Goal: Task Accomplishment & Management: Manage account settings

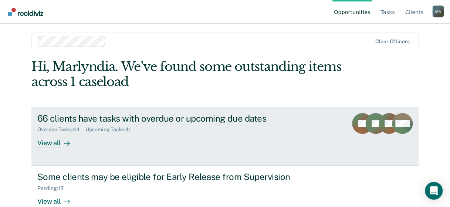
scroll to position [77, 0]
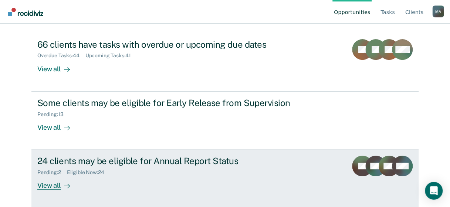
click at [46, 184] on div "View all" at bounding box center [57, 183] width 41 height 14
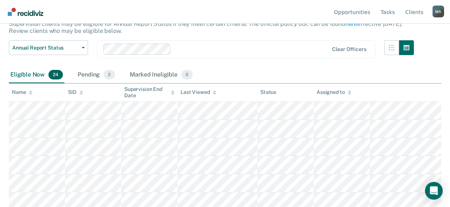
scroll to position [37, 0]
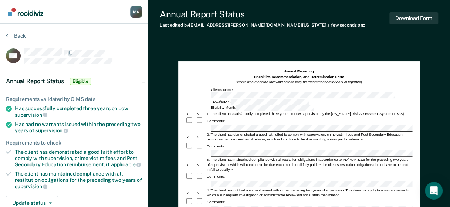
click at [287, 117] on div "Comments:" at bounding box center [298, 121] width 227 height 8
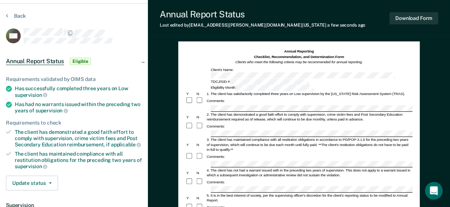
scroll to position [37, 0]
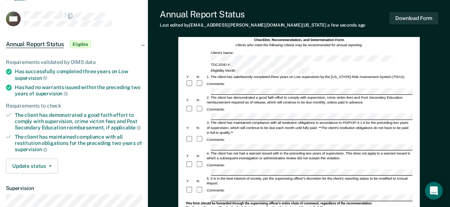
click at [281, 120] on div "3. The client has maintained compliance with all restitution obligations in acc…" at bounding box center [308, 127] width 206 height 15
click at [222, 136] on div "Comments:" at bounding box center [298, 140] width 227 height 8
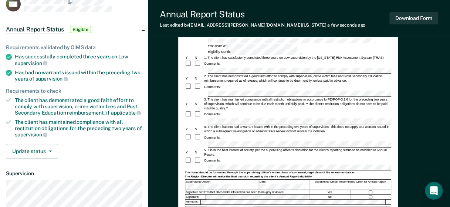
scroll to position [0, 0]
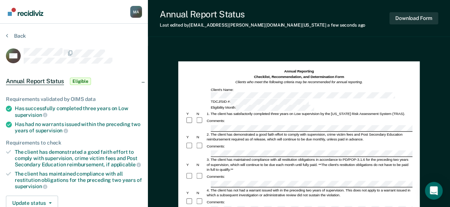
click at [221, 188] on div "4. The client has not had a warrant issued with in the preceding two years of s…" at bounding box center [308, 193] width 206 height 10
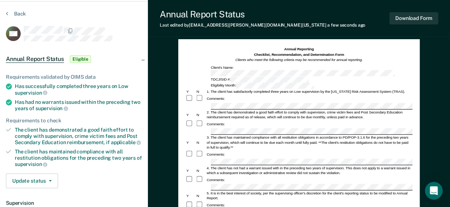
scroll to position [74, 0]
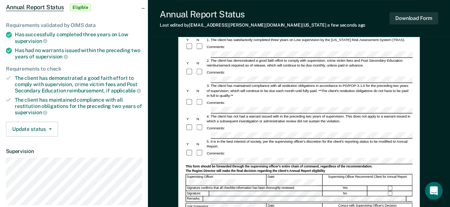
click at [306, 125] on form "Annual Reporting Checklist, Recommendation, and Determination Form Clients who …" at bounding box center [298, 159] width 227 height 329
click at [250, 139] on div "5. It is in the best interest of society, per the supervising officer's discret…" at bounding box center [308, 144] width 206 height 10
click at [308, 124] on form "Annual Reporting Checklist, Recommendation, and Determination Form Clients who …" at bounding box center [298, 159] width 227 height 329
click at [295, 116] on form "Annual Reporting Checklist, Recommendation, and Determination Form Clients who …" at bounding box center [298, 159] width 227 height 329
click at [244, 164] on div "This form should be forwarded through the supervising officer's entire chain of…" at bounding box center [298, 166] width 227 height 4
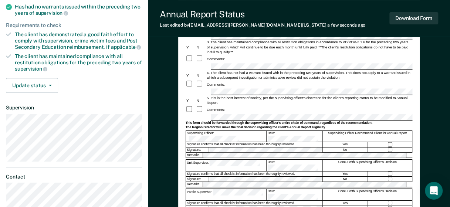
scroll to position [78, 0]
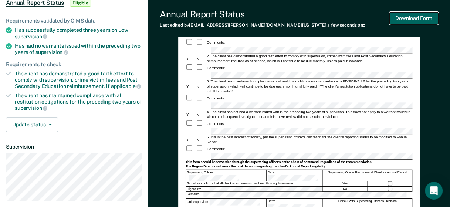
click at [414, 18] on button "Download Form" at bounding box center [413, 18] width 49 height 12
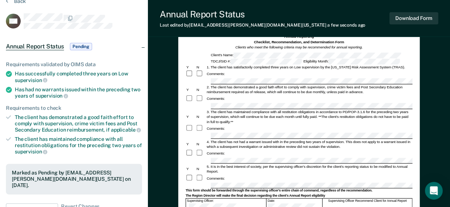
scroll to position [0, 0]
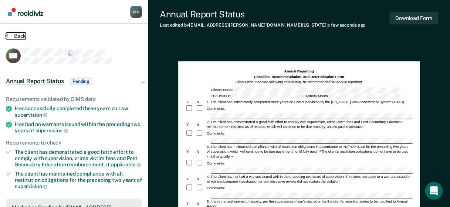
click at [15, 35] on button "Back" at bounding box center [16, 36] width 20 height 7
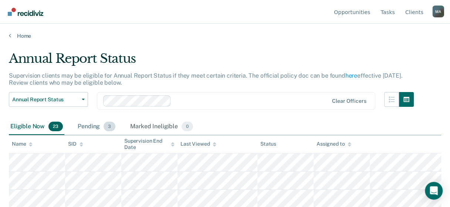
click at [106, 126] on span "3" at bounding box center [109, 127] width 12 height 10
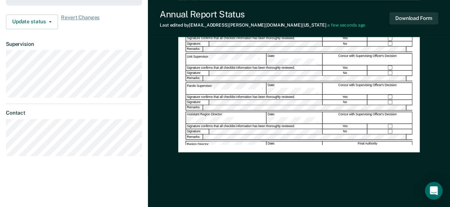
scroll to position [226, 0]
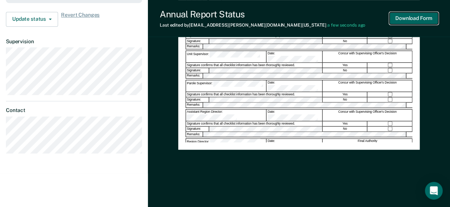
click at [420, 16] on button "Download Form" at bounding box center [413, 18] width 49 height 12
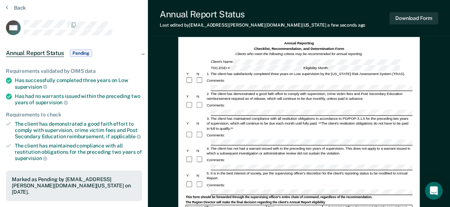
scroll to position [0, 0]
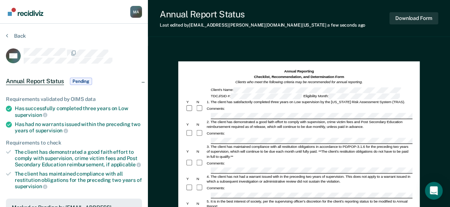
click at [16, 32] on section "Back WC Annual Report Status Pending Requirements validated by OIMS data Has su…" at bounding box center [74, 209] width 148 height 371
click at [17, 33] on button "Back" at bounding box center [16, 36] width 20 height 7
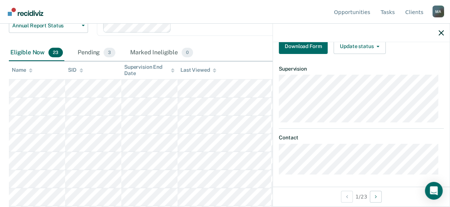
scroll to position [73, 0]
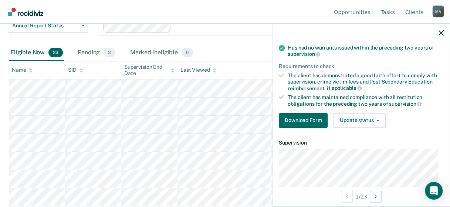
click at [295, 109] on div "Requirements validated by OIMS data Has successfully completed three years on L…" at bounding box center [361, 73] width 177 height 119
click at [295, 113] on button "Download Form" at bounding box center [303, 120] width 49 height 15
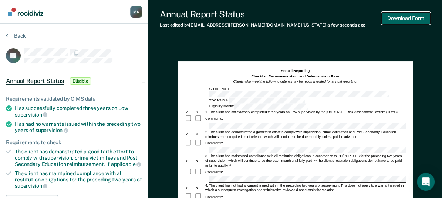
click at [415, 20] on button "Download Form" at bounding box center [405, 18] width 49 height 12
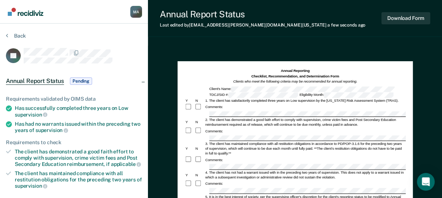
click at [288, 118] on div "2. The client has demonstrated a good faith effort to comply with supervision, …" at bounding box center [304, 123] width 201 height 10
click at [421, 20] on button "Download Form" at bounding box center [405, 18] width 49 height 12
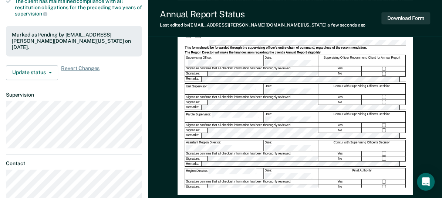
scroll to position [111, 0]
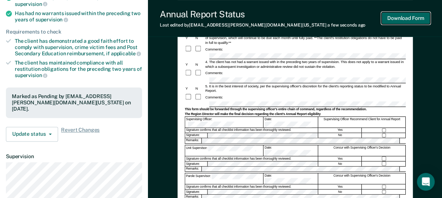
click at [401, 20] on button "Download Form" at bounding box center [405, 18] width 49 height 12
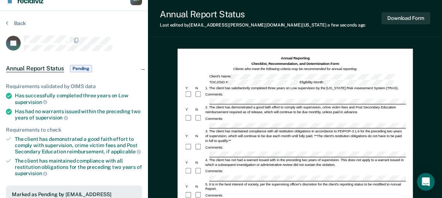
scroll to position [0, 0]
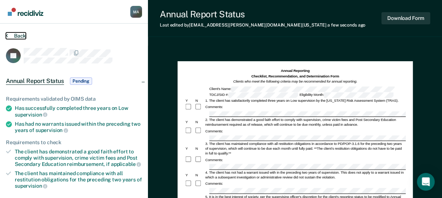
click at [7, 33] on icon at bounding box center [7, 36] width 2 height 6
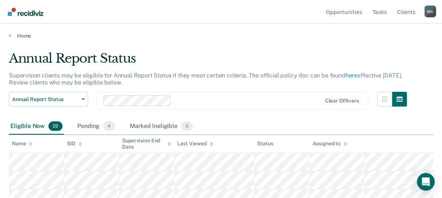
scroll to position [74, 0]
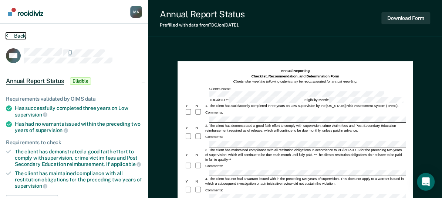
click at [13, 37] on button "Back" at bounding box center [16, 36] width 20 height 7
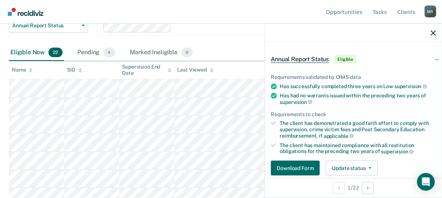
scroll to position [37, 0]
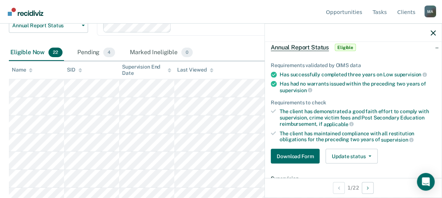
click at [350, 48] on span "Eligible" at bounding box center [344, 47] width 21 height 7
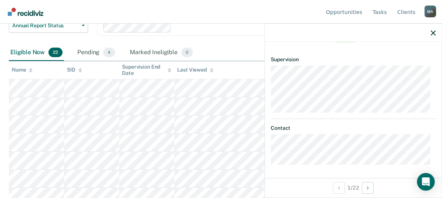
scroll to position [0, 0]
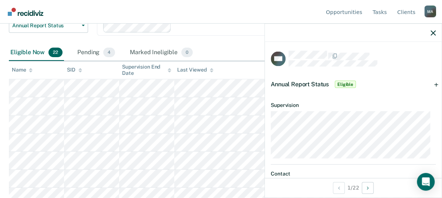
click at [431, 82] on div "Annual Report Status Eligible" at bounding box center [353, 84] width 177 height 24
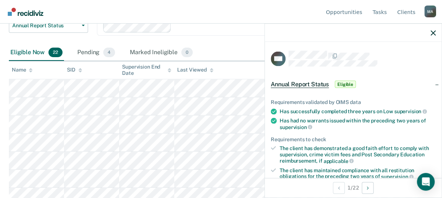
scroll to position [111, 0]
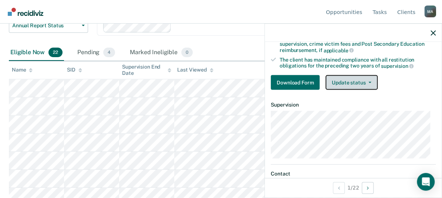
click at [372, 79] on button "Update status" at bounding box center [351, 82] width 52 height 15
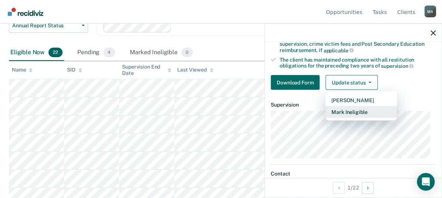
click at [360, 106] on button "Mark Ineligible" at bounding box center [360, 112] width 71 height 12
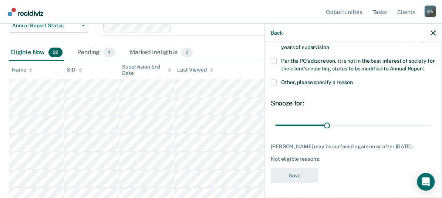
scroll to position [105, 0]
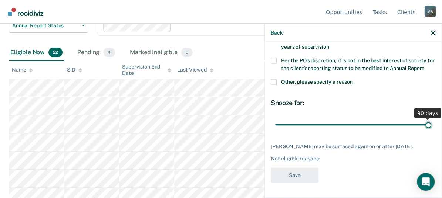
drag, startPoint x: 324, startPoint y: 127, endPoint x: 442, endPoint y: 129, distance: 117.5
type input "90"
click at [431, 129] on input "range" at bounding box center [353, 125] width 156 height 13
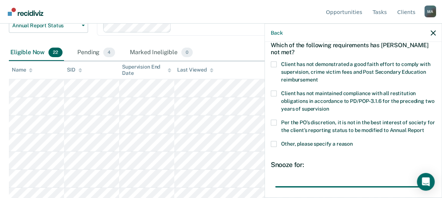
scroll to position [74, 0]
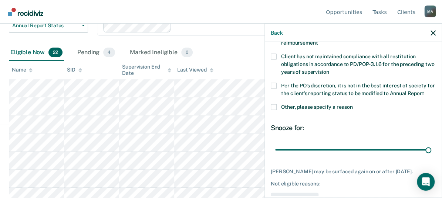
click at [276, 112] on label "Other, please specify a reason" at bounding box center [353, 109] width 165 height 8
click at [353, 105] on input "Other, please specify a reason" at bounding box center [353, 105] width 0 height 0
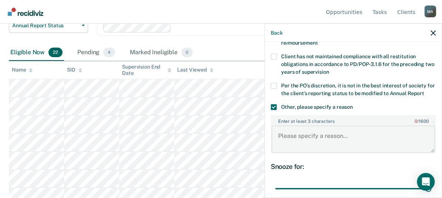
click at [285, 145] on textarea "Enter at least 3 characters 0 / 1600" at bounding box center [352, 139] width 163 height 27
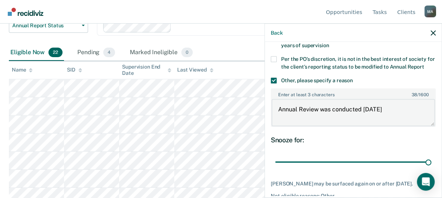
scroll to position [111, 0]
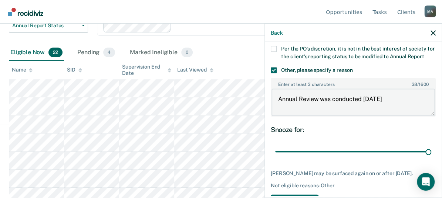
click at [332, 105] on textarea "Annual Review was conducted [DATE]" at bounding box center [352, 102] width 163 height 27
click at [336, 116] on textarea "Annual Review was already conducted on [DATE]" at bounding box center [352, 102] width 163 height 27
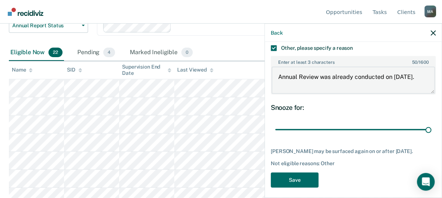
scroll to position [144, 0]
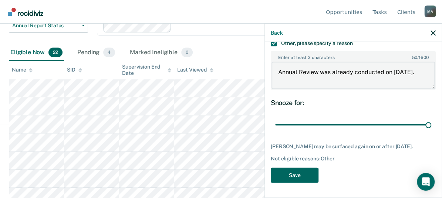
type textarea "Annual Review was already conducted on [DATE]."
click at [299, 171] on button "Save" at bounding box center [295, 175] width 48 height 15
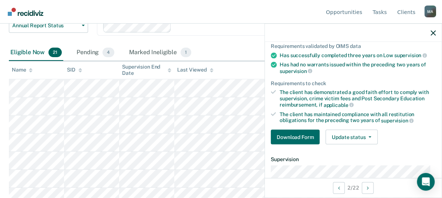
scroll to position [40, 0]
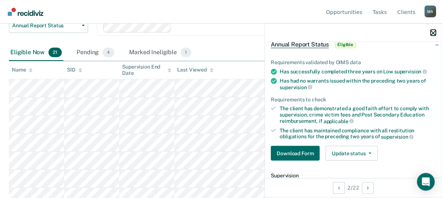
drag, startPoint x: 433, startPoint y: 33, endPoint x: 382, endPoint y: 50, distance: 53.8
click at [433, 33] on icon "button" at bounding box center [432, 32] width 5 height 5
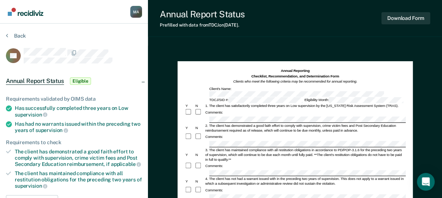
click at [230, 134] on div "Comments:" at bounding box center [294, 136] width 221 height 7
click at [330, 150] on div "3. The client has maintained compliance with all restitution obligations in acc…" at bounding box center [304, 155] width 201 height 14
click at [224, 177] on div "4. The client has not had a warrant issued with in the preceding two years of s…" at bounding box center [304, 182] width 201 height 10
drag, startPoint x: 276, startPoint y: 169, endPoint x: 245, endPoint y: 163, distance: 31.3
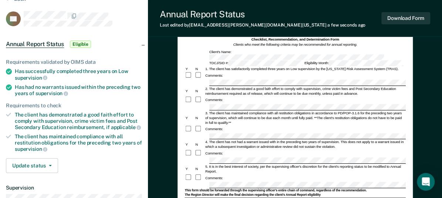
click at [270, 150] on div "Comments:" at bounding box center [294, 153] width 221 height 7
click at [276, 150] on div "Comments:" at bounding box center [294, 153] width 221 height 7
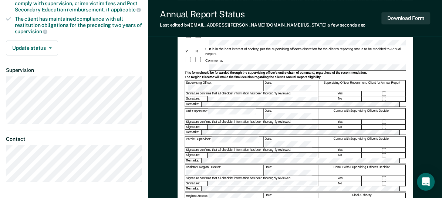
scroll to position [148, 0]
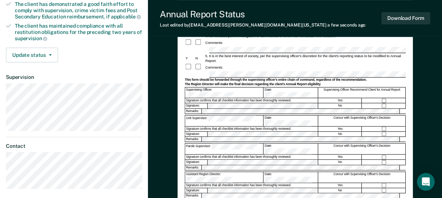
click at [222, 109] on div "Remarks:" at bounding box center [294, 112] width 221 height 6
click at [220, 96] on form "Annual Reporting Checklist, Recommendation, and Determination Form Clients who …" at bounding box center [294, 76] width 221 height 311
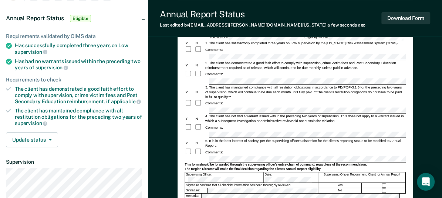
scroll to position [111, 0]
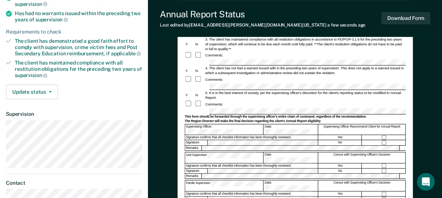
click at [237, 131] on form "Annual Reporting Checklist, Recommendation, and Determination Form Clients who …" at bounding box center [294, 112] width 221 height 311
click at [237, 146] on div "Remarks:" at bounding box center [294, 149] width 221 height 6
click at [262, 153] on div "Unit Supervisor:" at bounding box center [224, 158] width 78 height 11
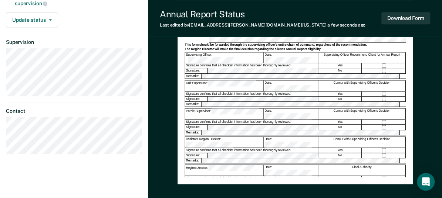
scroll to position [185, 0]
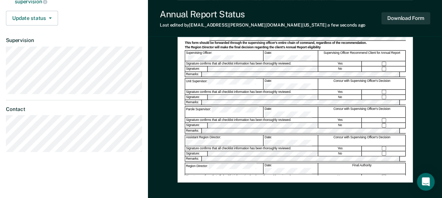
click at [202, 146] on div "Signature confirms that all checklist information has been thoroughly reviewed." at bounding box center [251, 148] width 133 height 5
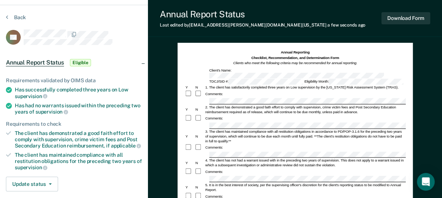
scroll to position [0, 0]
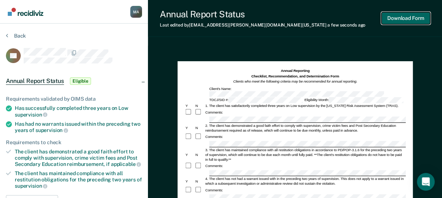
click at [414, 17] on button "Download Form" at bounding box center [405, 18] width 49 height 12
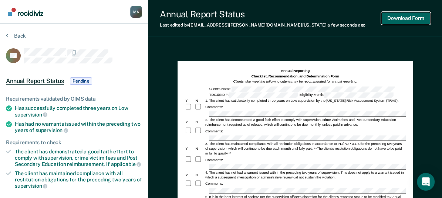
click at [405, 20] on button "Download Form" at bounding box center [405, 18] width 49 height 12
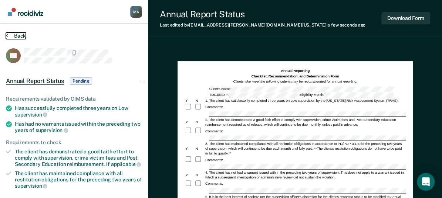
click at [17, 33] on button "Back" at bounding box center [16, 36] width 20 height 7
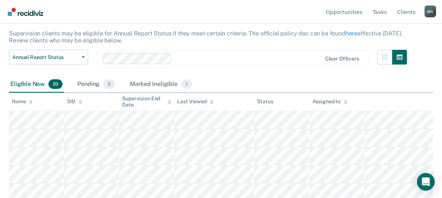
scroll to position [111, 0]
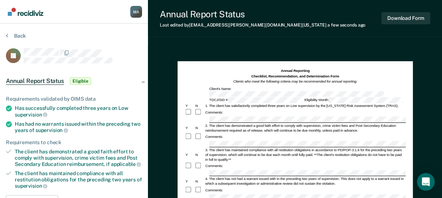
click at [220, 148] on div "3. The client has maintained compliance with all restitution obligations in acc…" at bounding box center [304, 155] width 201 height 14
click at [315, 148] on div "3. The client has maintained compliance with all restitution obligations in acc…" at bounding box center [304, 155] width 201 height 14
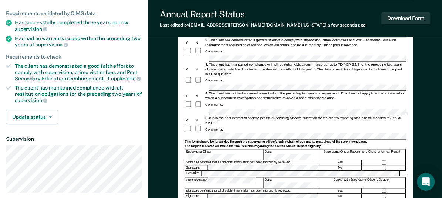
scroll to position [74, 0]
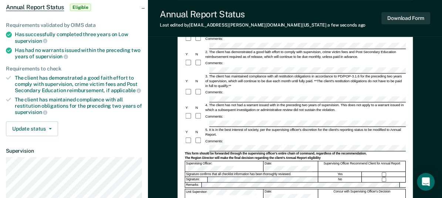
click at [200, 137] on div at bounding box center [199, 140] width 10 height 7
click at [226, 143] on form "Annual Reporting Checklist, Recommendation, and Determination Form Clients who …" at bounding box center [294, 149] width 221 height 311
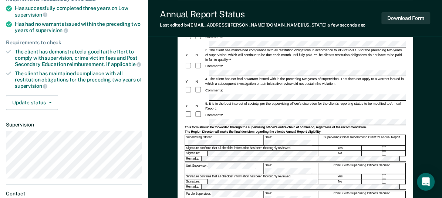
scroll to position [111, 0]
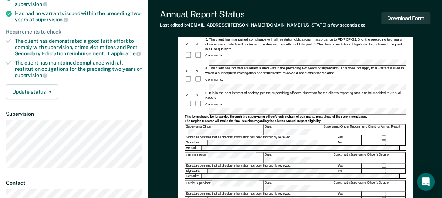
click at [223, 180] on div at bounding box center [294, 180] width 221 height 1
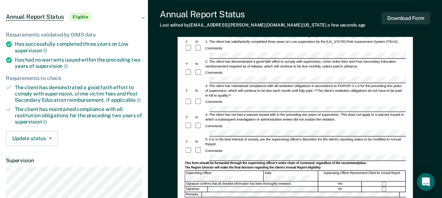
scroll to position [0, 0]
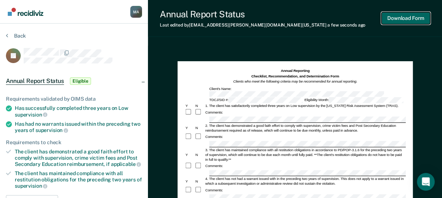
click at [396, 17] on button "Download Form" at bounding box center [405, 18] width 49 height 12
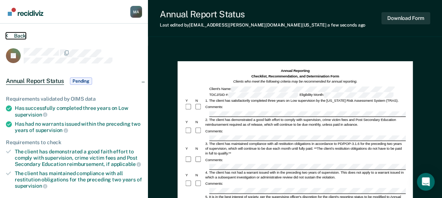
click at [14, 33] on button "Back" at bounding box center [16, 36] width 20 height 7
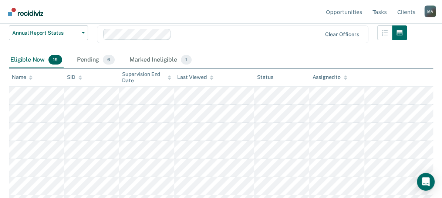
scroll to position [74, 0]
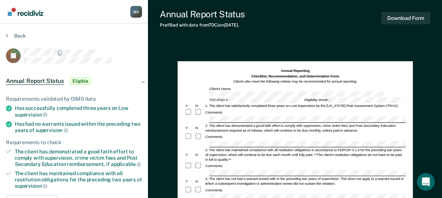
click at [220, 109] on div "Comments:" at bounding box center [294, 112] width 221 height 7
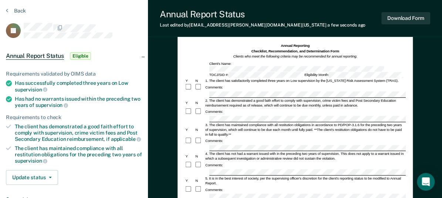
scroll to position [37, 0]
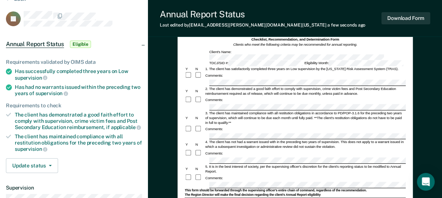
click at [223, 127] on div "Comments:" at bounding box center [213, 129] width 19 height 5
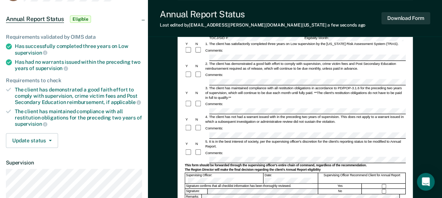
scroll to position [74, 0]
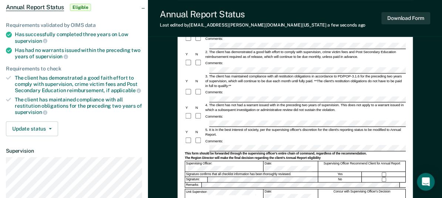
click at [222, 136] on form "Annual Reporting Checklist, Recommendation, and Determination Form Clients who …" at bounding box center [294, 149] width 221 height 311
click at [218, 152] on div "This form should be forwarded through the supervising officer's entire chain of…" at bounding box center [294, 154] width 221 height 4
click at [240, 188] on div at bounding box center [294, 188] width 221 height 1
click at [237, 168] on form "Annual Reporting Checklist, Recommendation, and Determination Form Clients who …" at bounding box center [294, 149] width 221 height 311
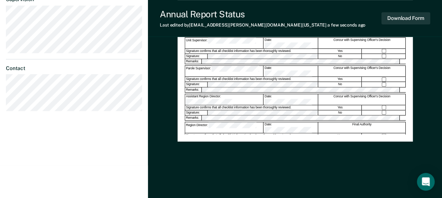
scroll to position [0, 0]
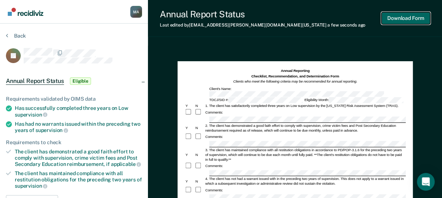
click at [408, 21] on button "Download Form" at bounding box center [405, 18] width 49 height 12
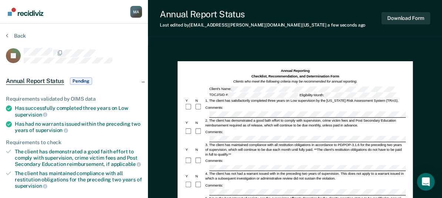
click at [30, 34] on div "Back" at bounding box center [74, 41] width 136 height 16
click at [24, 34] on button "Back" at bounding box center [16, 36] width 20 height 7
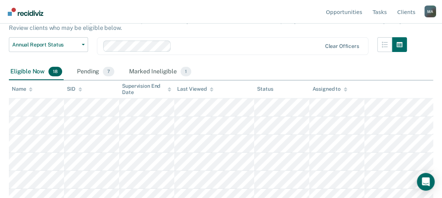
scroll to position [74, 0]
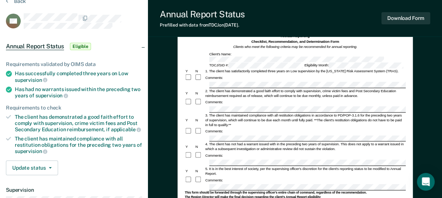
scroll to position [37, 0]
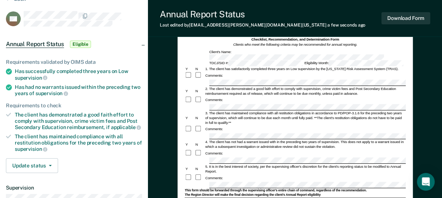
click at [254, 96] on div "Comments:" at bounding box center [294, 99] width 221 height 7
click at [217, 127] on div "Comments:" at bounding box center [213, 129] width 19 height 5
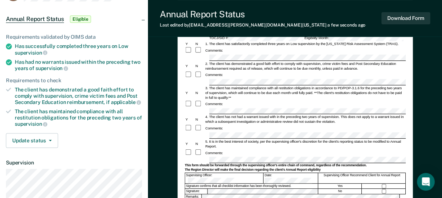
scroll to position [111, 0]
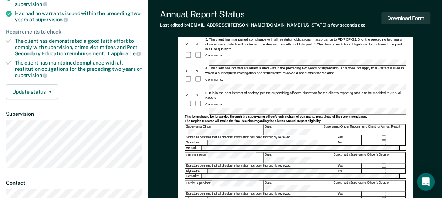
click at [380, 136] on div at bounding box center [383, 138] width 43 height 5
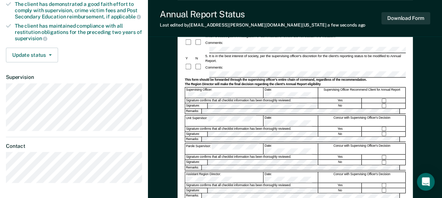
click at [243, 155] on div "Signature confirms that all checklist information has been thoroughly reviewed." at bounding box center [251, 157] width 133 height 5
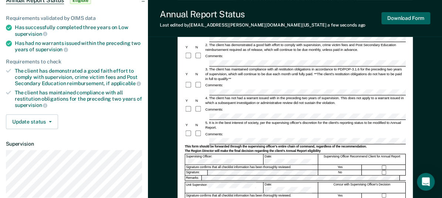
scroll to position [37, 0]
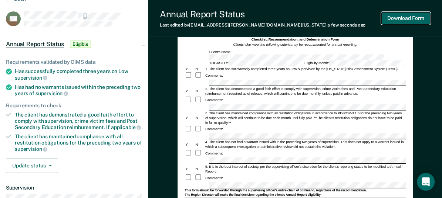
click at [400, 16] on button "Download Form" at bounding box center [405, 18] width 49 height 12
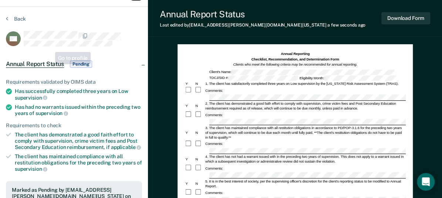
scroll to position [0, 0]
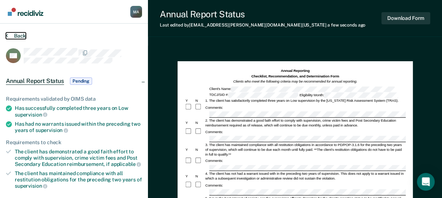
click at [19, 34] on button "Back" at bounding box center [16, 36] width 20 height 7
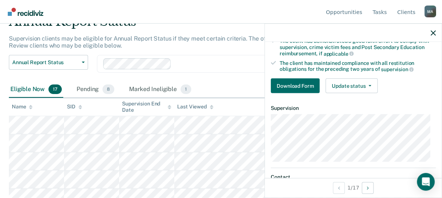
scroll to position [111, 0]
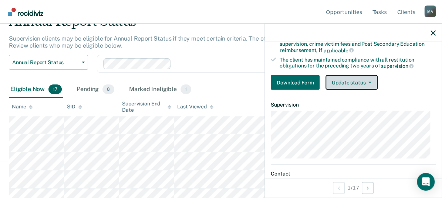
click at [372, 82] on button "Update status" at bounding box center [351, 82] width 52 height 15
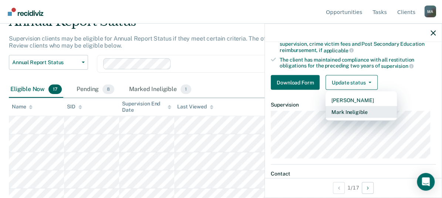
click at [367, 107] on button "Mark Ineligible" at bounding box center [360, 112] width 71 height 12
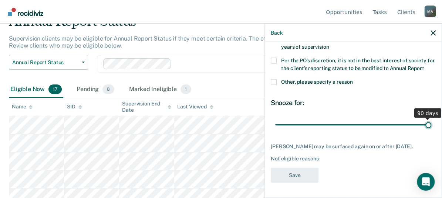
drag, startPoint x: 323, startPoint y: 128, endPoint x: 471, endPoint y: 149, distance: 149.7
type input "90"
click at [431, 132] on input "range" at bounding box center [353, 125] width 156 height 13
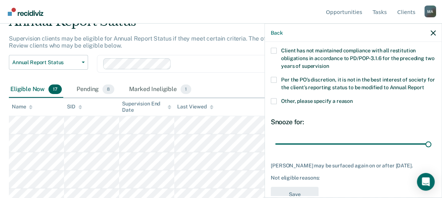
scroll to position [68, 0]
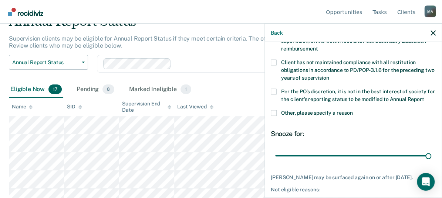
click at [274, 116] on span at bounding box center [274, 114] width 6 height 6
click at [353, 111] on input "Other, please specify a reason" at bounding box center [353, 111] width 0 height 0
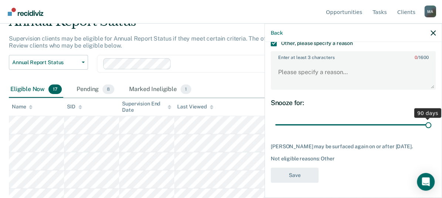
scroll to position [142, 0]
click at [296, 71] on textarea "Enter at least 3 characters 0 / 1600" at bounding box center [352, 75] width 163 height 27
type textarea "C"
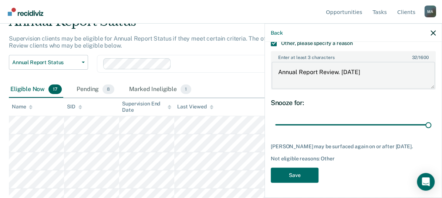
click at [380, 73] on textarea "Annual Report Review. [DATE]" at bounding box center [352, 75] width 163 height 27
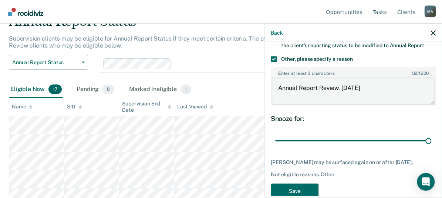
scroll to position [105, 0]
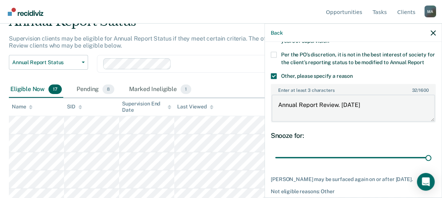
click at [337, 111] on textarea "Annual Report Review. [DATE]" at bounding box center [352, 108] width 163 height 27
click at [391, 108] on textarea "Annual Report Reviewed. [DATE]" at bounding box center [352, 108] width 163 height 27
click at [388, 118] on textarea "Annual Report Reviewed. [DATE]" at bounding box center [352, 108] width 163 height 27
click at [415, 116] on textarea "Annual Report Reviewed. [DATE]" at bounding box center [352, 108] width 163 height 27
drag, startPoint x: 278, startPoint y: 111, endPoint x: 336, endPoint y: 118, distance: 57.8
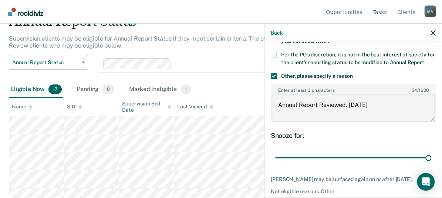
click at [279, 111] on textarea "Annual Report Reviewed. [DATE]" at bounding box center [352, 108] width 163 height 27
click at [375, 116] on textarea "Annual Report already submitted; Reviewed. [DATE]" at bounding box center [352, 108] width 163 height 27
click at [369, 111] on textarea "Annual Report already submitted; Reviewed. [DATE]" at bounding box center [352, 108] width 163 height 27
click at [373, 116] on textarea "Annual Report already submitted; Reviewed. [DATE]" at bounding box center [352, 108] width 163 height 27
drag, startPoint x: 370, startPoint y: 112, endPoint x: 328, endPoint y: 104, distance: 42.2
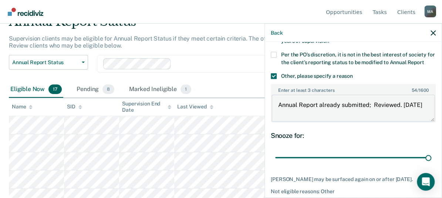
click at [328, 104] on textarea "Annual Report already submitted; Reviewed. [DATE]" at bounding box center [352, 108] width 163 height 27
type textarea "Annual Report already submitted; Reviewed. [DATE]"
click at [409, 126] on div "Enter at least 3 characters 53 / 1600 Annual Report already submitted; Reviewed…" at bounding box center [353, 103] width 165 height 45
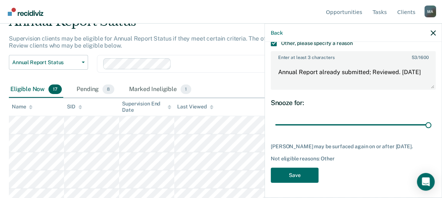
scroll to position [144, 0]
click at [425, 128] on input "range" at bounding box center [353, 125] width 156 height 13
drag, startPoint x: 302, startPoint y: 177, endPoint x: 360, endPoint y: 147, distance: 65.0
click at [303, 177] on button "Save" at bounding box center [295, 175] width 48 height 15
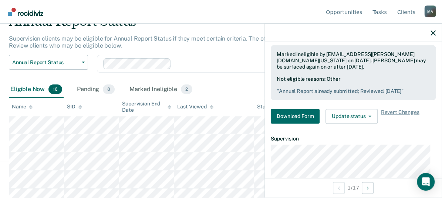
click at [429, 36] on div at bounding box center [353, 33] width 177 height 18
click at [432, 34] on icon "button" at bounding box center [432, 32] width 5 height 5
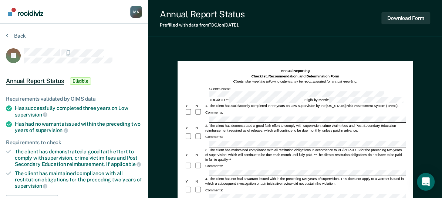
click at [233, 110] on div "Comments:" at bounding box center [294, 112] width 221 height 7
click at [239, 134] on div "Comments:" at bounding box center [294, 136] width 221 height 7
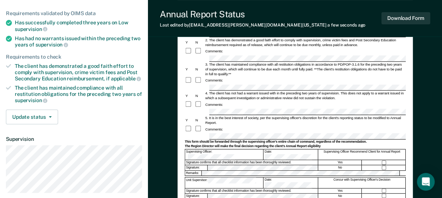
scroll to position [74, 0]
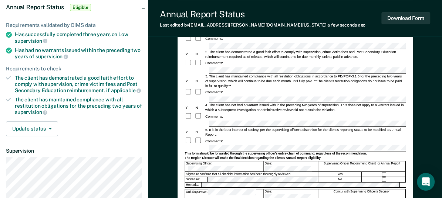
click at [234, 113] on div "Comments:" at bounding box center [294, 116] width 221 height 7
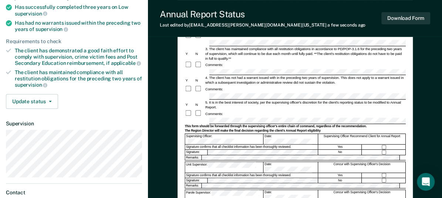
scroll to position [111, 0]
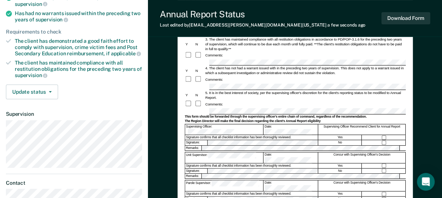
click at [385, 125] on div "Supervising Officer Recommend Client for Annual Report" at bounding box center [361, 130] width 87 height 11
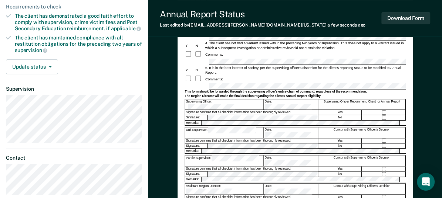
scroll to position [148, 0]
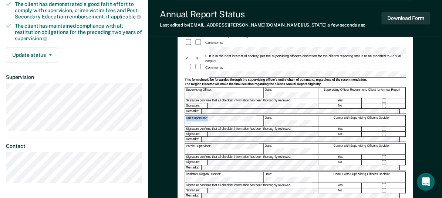
click at [217, 103] on form "Annual Reporting Checklist, Recommendation, and Determination Form Clients who …" at bounding box center [294, 76] width 221 height 311
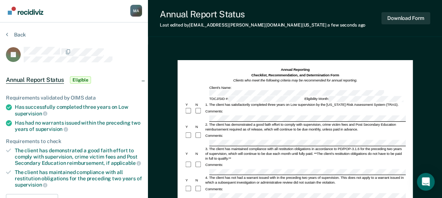
scroll to position [0, 0]
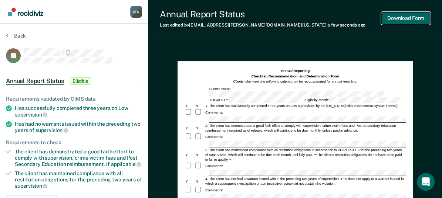
click at [405, 18] on button "Download Form" at bounding box center [405, 18] width 49 height 12
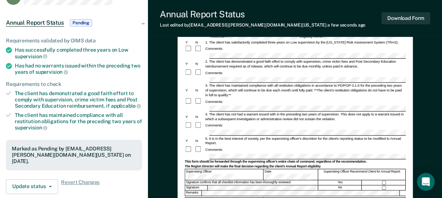
scroll to position [74, 0]
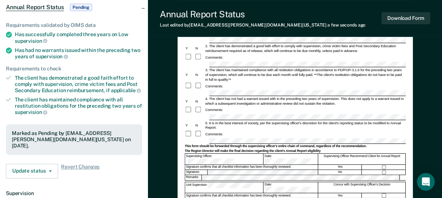
click at [282, 60] on div "Comments:" at bounding box center [294, 57] width 221 height 7
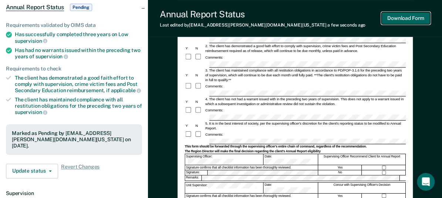
click at [414, 21] on button "Download Form" at bounding box center [405, 18] width 49 height 12
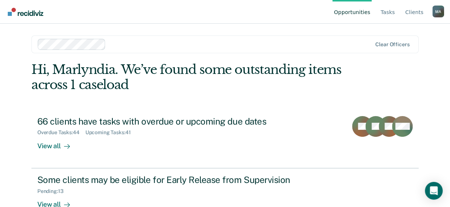
scroll to position [77, 0]
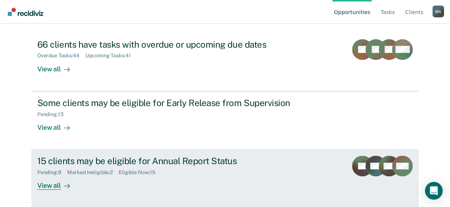
click at [37, 183] on div "View all" at bounding box center [57, 183] width 41 height 14
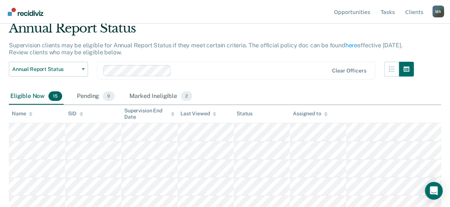
scroll to position [74, 0]
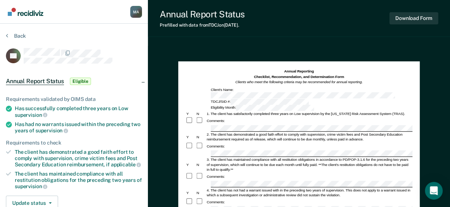
click at [218, 117] on div "Comments:" at bounding box center [298, 121] width 227 height 8
click at [196, 142] on div at bounding box center [201, 146] width 10 height 8
click at [228, 188] on div "4. The client has not had a warrant issued with in the preceding two years of s…" at bounding box center [308, 193] width 206 height 10
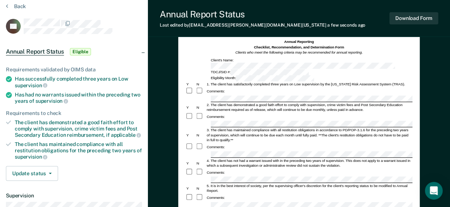
scroll to position [37, 0]
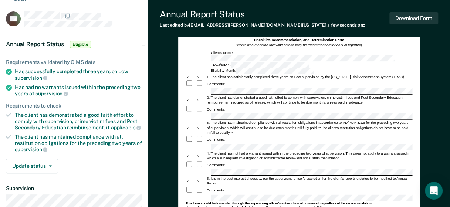
click at [225, 160] on form "Annual Reporting Checklist, Recommendation, and Determination Form Clients who …" at bounding box center [298, 196] width 227 height 329
click at [225, 188] on div "Comments:" at bounding box center [215, 190] width 20 height 5
click at [235, 201] on div "This form should be forwarded through the supervising officer's entire chain of…" at bounding box center [298, 203] width 227 height 4
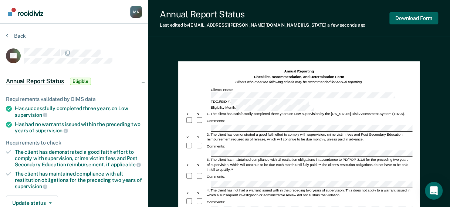
click at [406, 12] on div "Download Form" at bounding box center [413, 18] width 49 height 19
click at [407, 16] on button "Download Form" at bounding box center [413, 18] width 49 height 12
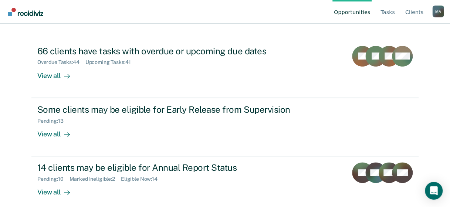
scroll to position [77, 0]
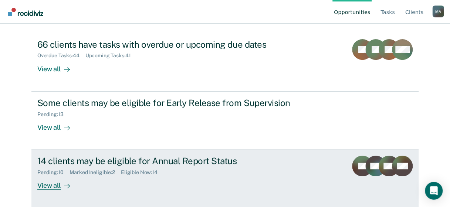
click at [43, 184] on div "View all" at bounding box center [57, 183] width 41 height 14
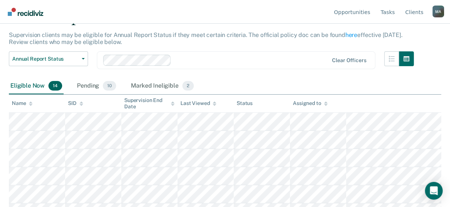
scroll to position [74, 0]
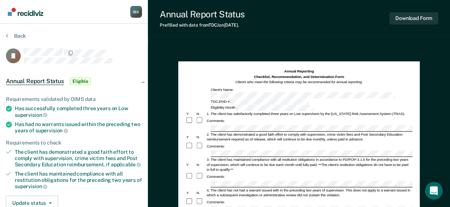
click at [228, 132] on div "2. The client has demonstrated a good faith effort to comply with supervision, …" at bounding box center [308, 137] width 206 height 10
click at [254, 157] on div "3. The client has maintained compliance with all restitution obligations in acc…" at bounding box center [308, 164] width 206 height 15
click at [227, 157] on div "3. The client has maintained compliance with all restitution obligations in acc…" at bounding box center [308, 164] width 206 height 15
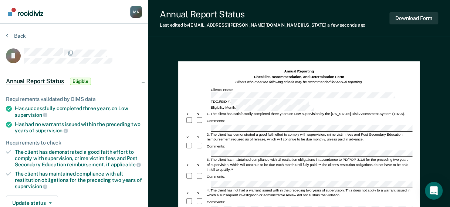
click at [261, 173] on div "Comments:" at bounding box center [298, 177] width 227 height 8
click at [231, 188] on div "4. The client has not had a warrant issued with in the preceding two years of s…" at bounding box center [308, 193] width 206 height 10
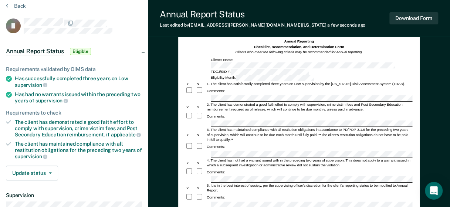
scroll to position [37, 0]
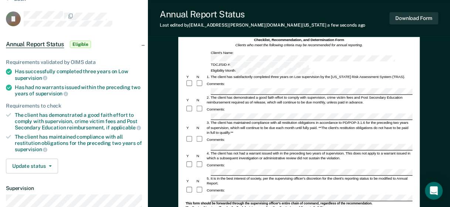
click at [15, 64] on ul "Requirements validated by OIMS data Has successfully completed three years on L…" at bounding box center [74, 106] width 136 height 94
click at [231, 186] on div "Comments:" at bounding box center [298, 190] width 227 height 8
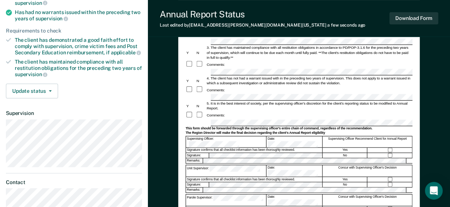
scroll to position [0, 0]
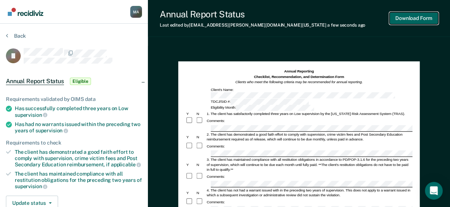
click at [403, 18] on button "Download Form" at bounding box center [413, 18] width 49 height 12
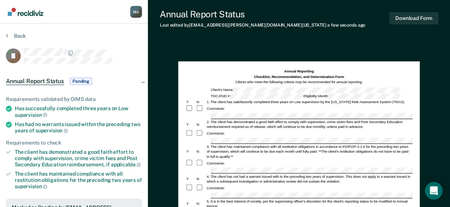
click at [16, 31] on section "Back JJ Annual Report Status Pending Requirements validated by OIMS data Has su…" at bounding box center [74, 209] width 148 height 371
click at [17, 34] on button "Back" at bounding box center [16, 36] width 20 height 7
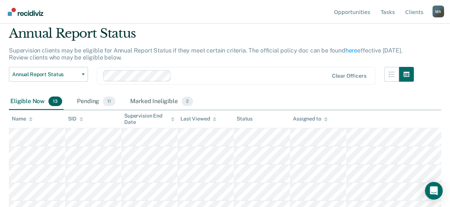
scroll to position [37, 0]
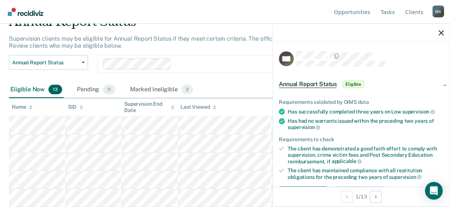
click at [354, 84] on span "Eligible" at bounding box center [353, 84] width 21 height 7
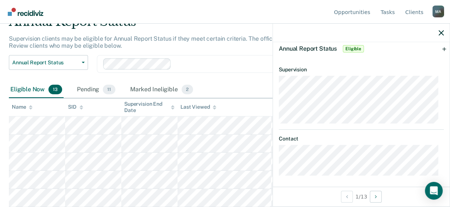
scroll to position [38, 0]
click at [439, 46] on div "Annual Report Status Eligible" at bounding box center [361, 47] width 177 height 24
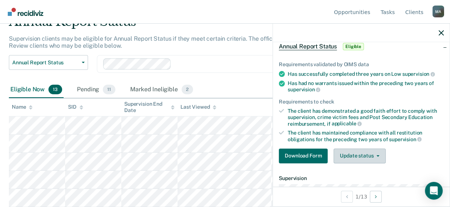
click at [384, 156] on div "Download Form Update status Mark Pending Mark Ineligible" at bounding box center [361, 156] width 165 height 15
click at [379, 154] on button "Update status" at bounding box center [359, 156] width 52 height 15
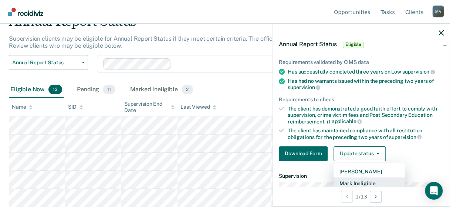
click at [364, 178] on button "Mark Ineligible" at bounding box center [368, 183] width 71 height 12
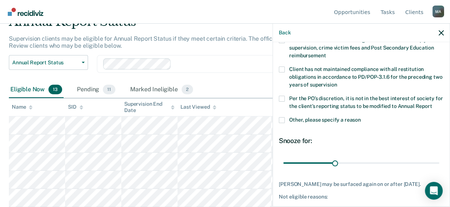
scroll to position [97, 0]
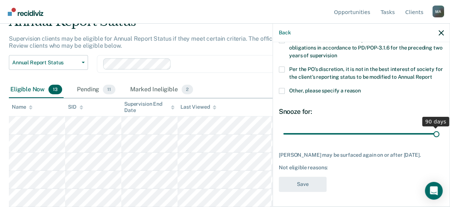
drag, startPoint x: 350, startPoint y: 132, endPoint x: 471, endPoint y: 133, distance: 121.6
type input "90"
click at [439, 133] on input "range" at bounding box center [361, 133] width 156 height 13
click at [280, 91] on span at bounding box center [282, 91] width 6 height 6
click at [361, 88] on input "Other, please specify a reason" at bounding box center [361, 88] width 0 height 0
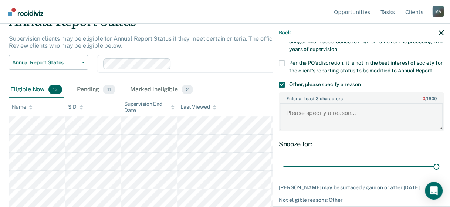
click at [289, 113] on textarea "Enter at least 3 characters 0 / 1600" at bounding box center [360, 116] width 163 height 27
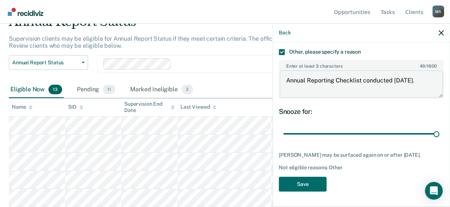
scroll to position [135, 0]
type textarea "Annual Reporting Checklist conducted 09/23/2025."
click at [298, 185] on button "Save" at bounding box center [303, 184] width 48 height 15
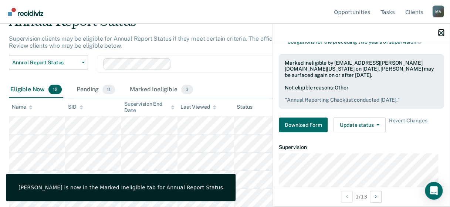
click at [438, 31] on icon "button" at bounding box center [440, 32] width 5 height 5
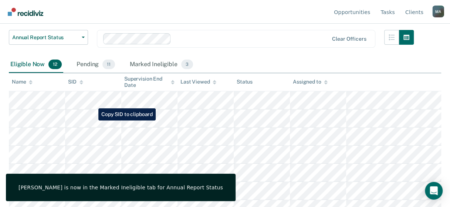
scroll to position [74, 0]
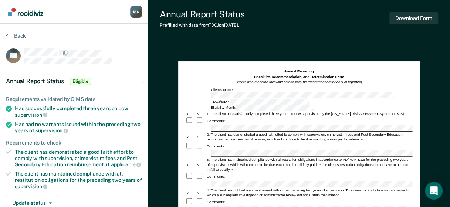
drag, startPoint x: 224, startPoint y: 112, endPoint x: 294, endPoint y: 109, distance: 70.3
click at [240, 173] on div "Comments:" at bounding box center [298, 177] width 227 height 8
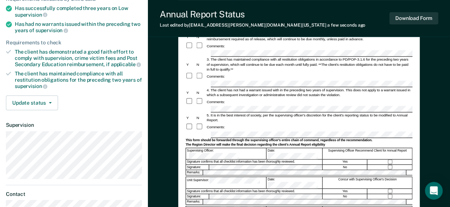
scroll to position [111, 0]
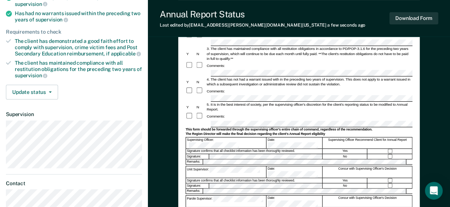
click at [217, 207] on div "Signature confirms that all checklist information has been thoroughly reviewed." at bounding box center [254, 209] width 136 height 5
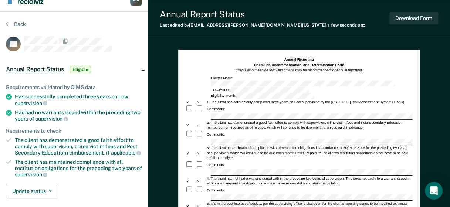
scroll to position [0, 0]
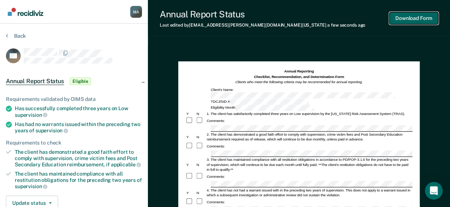
click at [416, 20] on button "Download Form" at bounding box center [413, 18] width 49 height 12
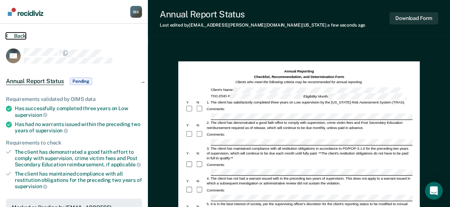
click at [18, 34] on button "Back" at bounding box center [16, 36] width 20 height 7
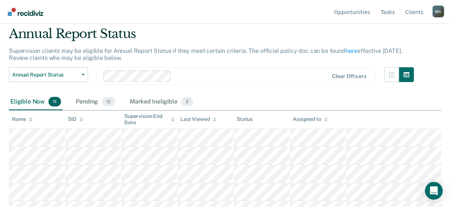
scroll to position [74, 0]
